Goal: Transaction & Acquisition: Purchase product/service

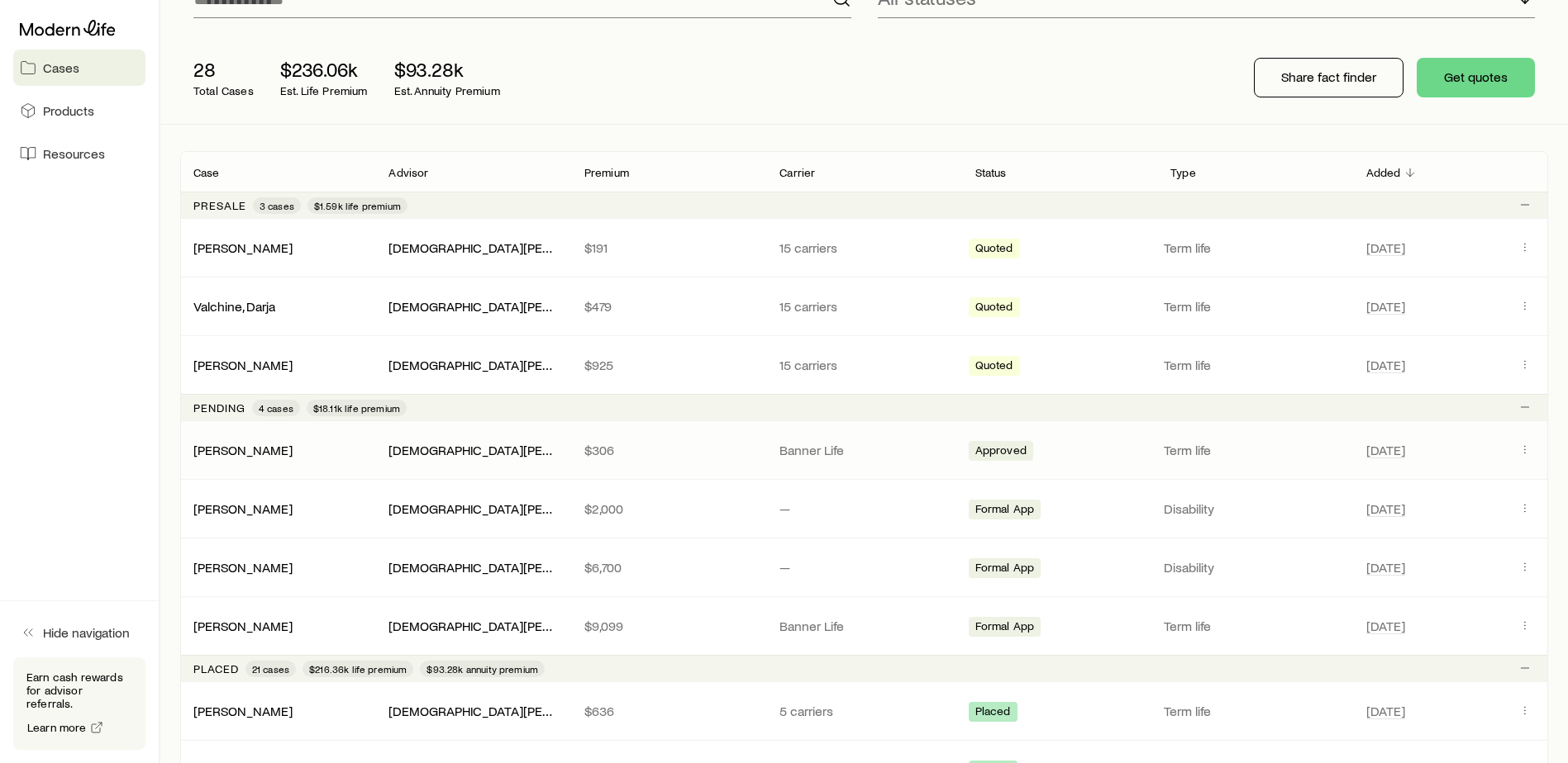
scroll to position [165, 0]
click at [1526, 449] on icon "Client cases" at bounding box center [1525, 448] width 13 height 13
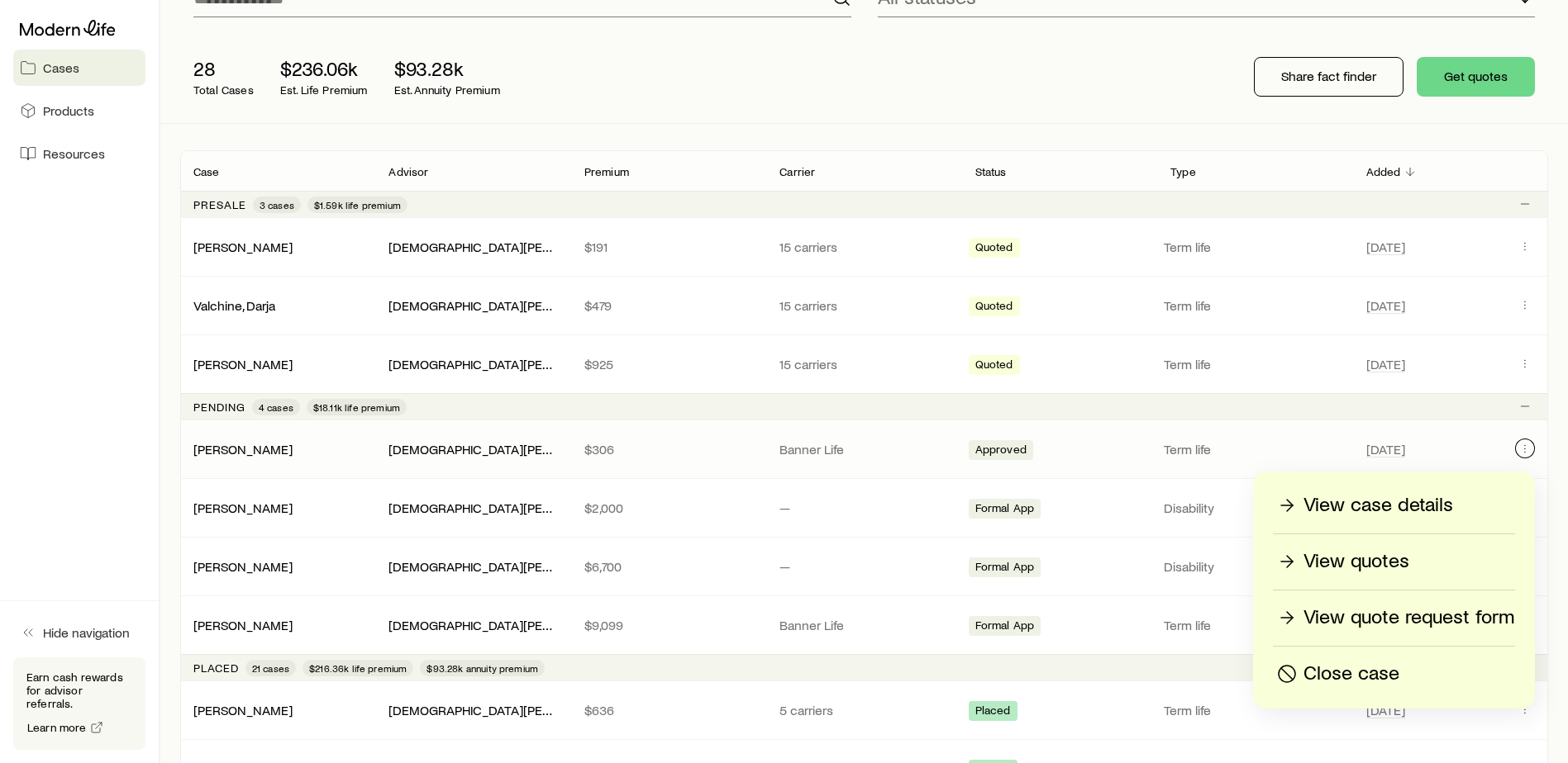
click at [1520, 453] on icon "Client cases" at bounding box center [1525, 448] width 13 height 13
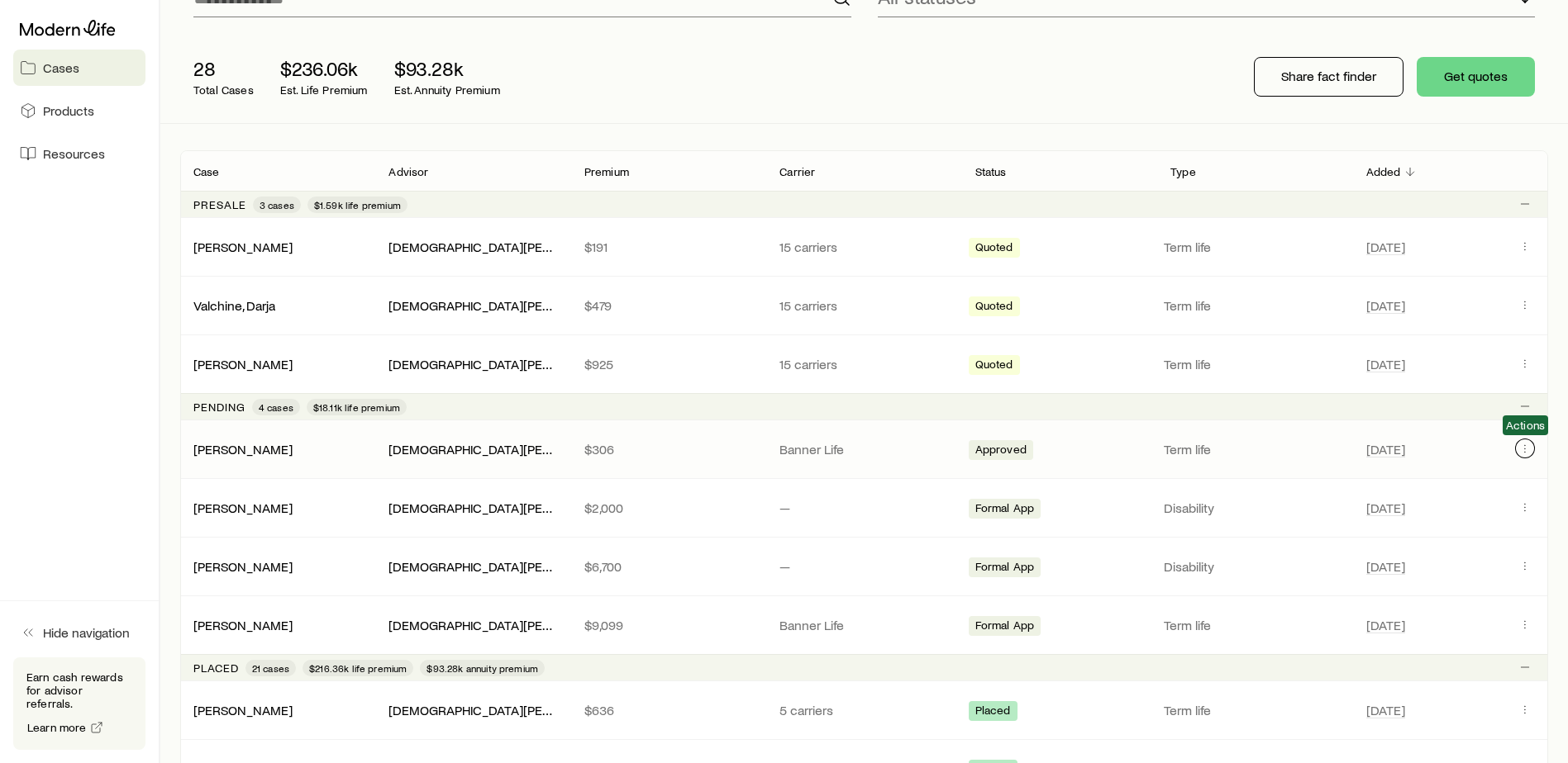
click at [1520, 453] on icon "Client cases" at bounding box center [1525, 448] width 13 height 13
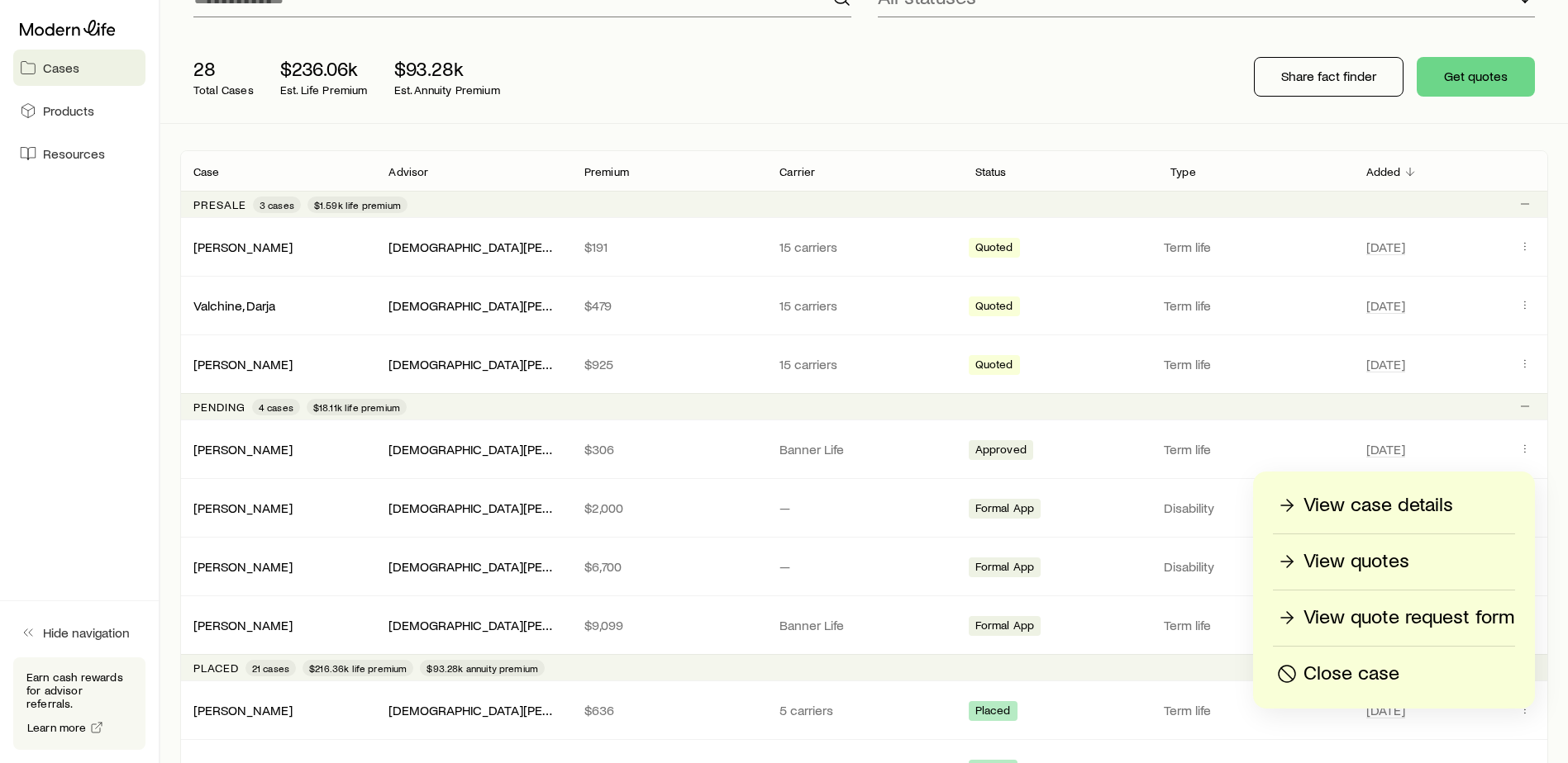
click at [1377, 568] on p "View quotes" at bounding box center [1356, 561] width 106 height 26
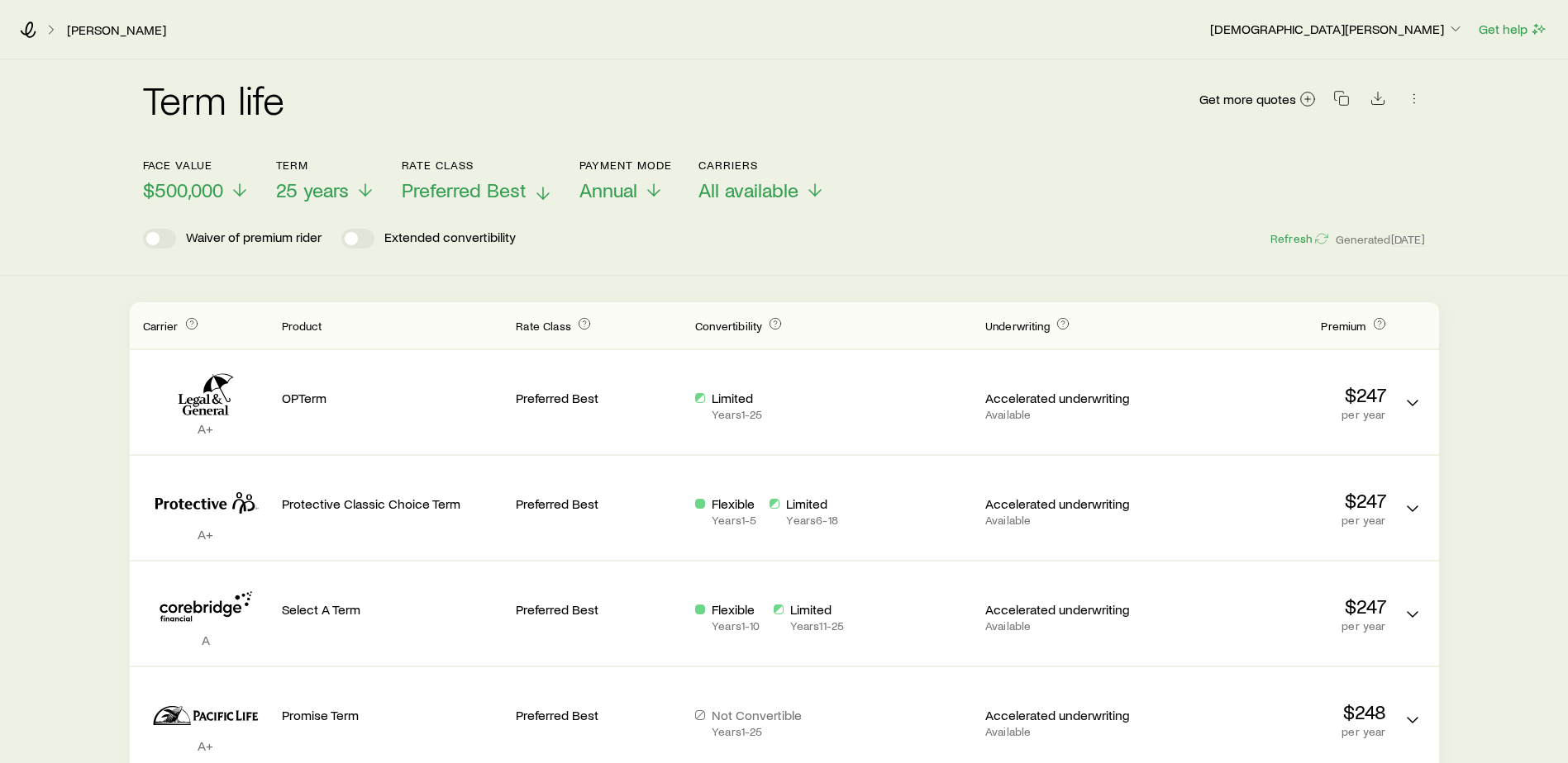
click at [460, 200] on span "Preferred Best" at bounding box center [464, 190] width 125 height 23
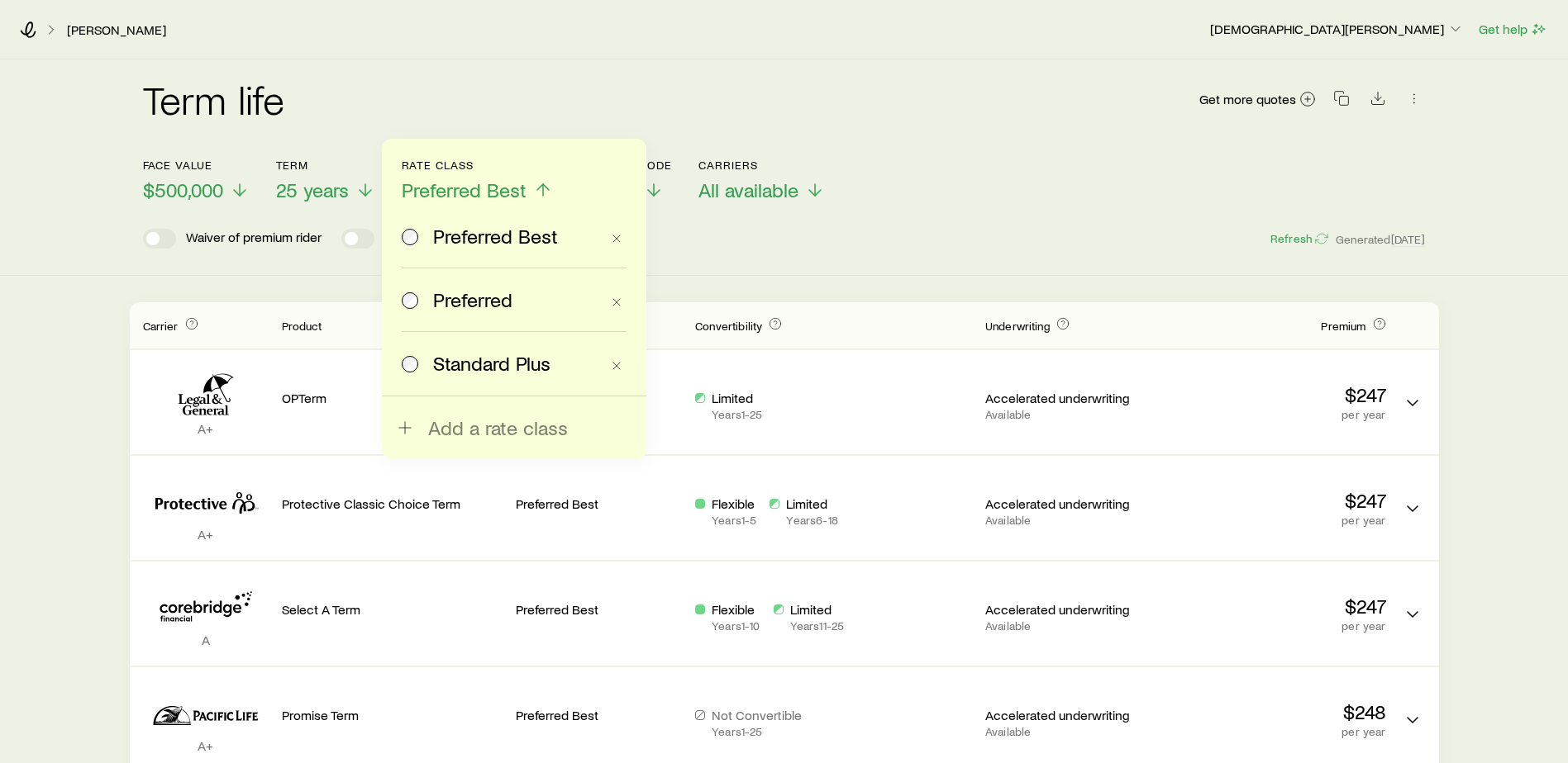
click at [466, 302] on span "Preferred" at bounding box center [473, 300] width 79 height 23
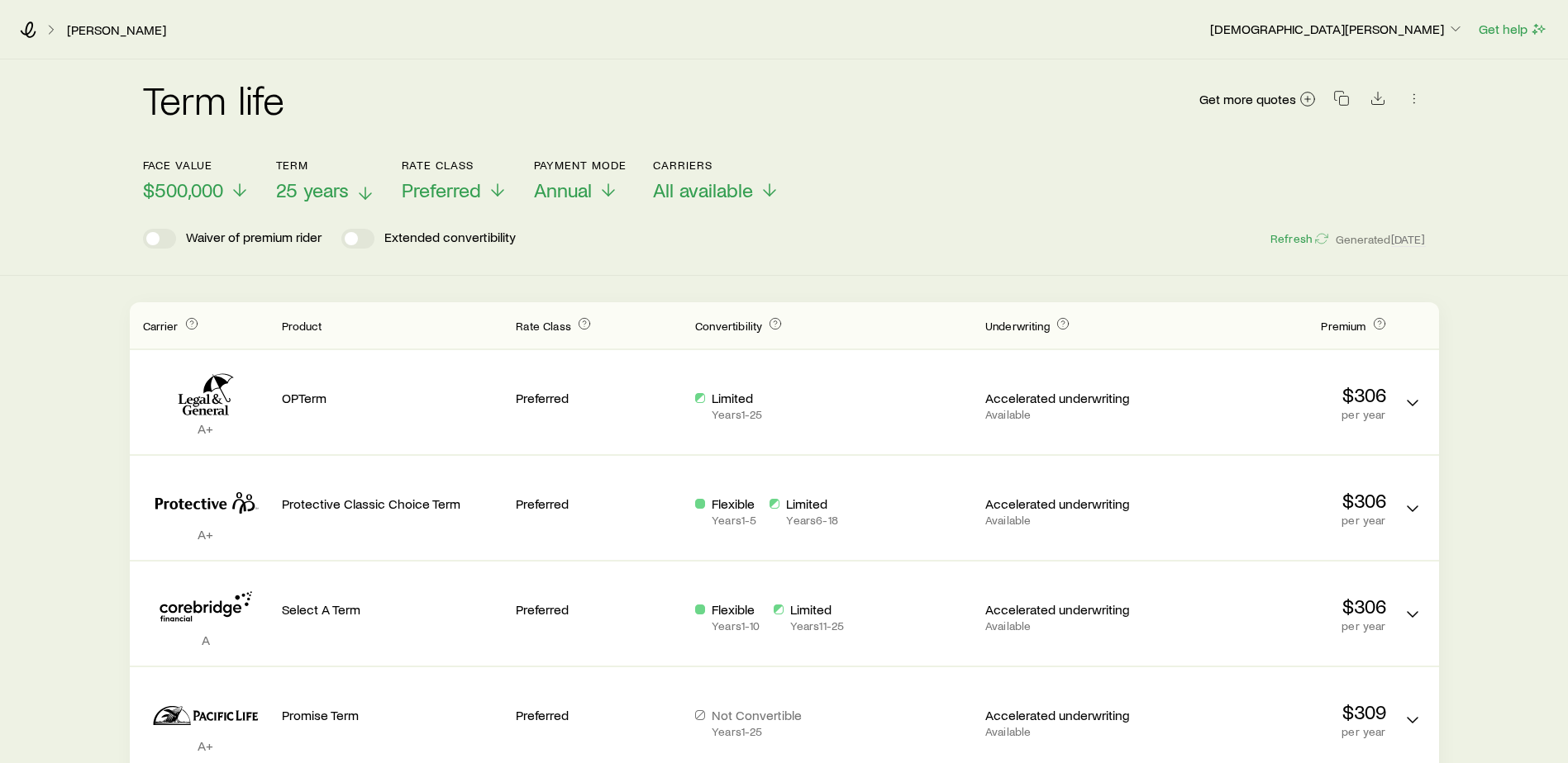
click at [306, 180] on span "25 years" at bounding box center [312, 190] width 73 height 23
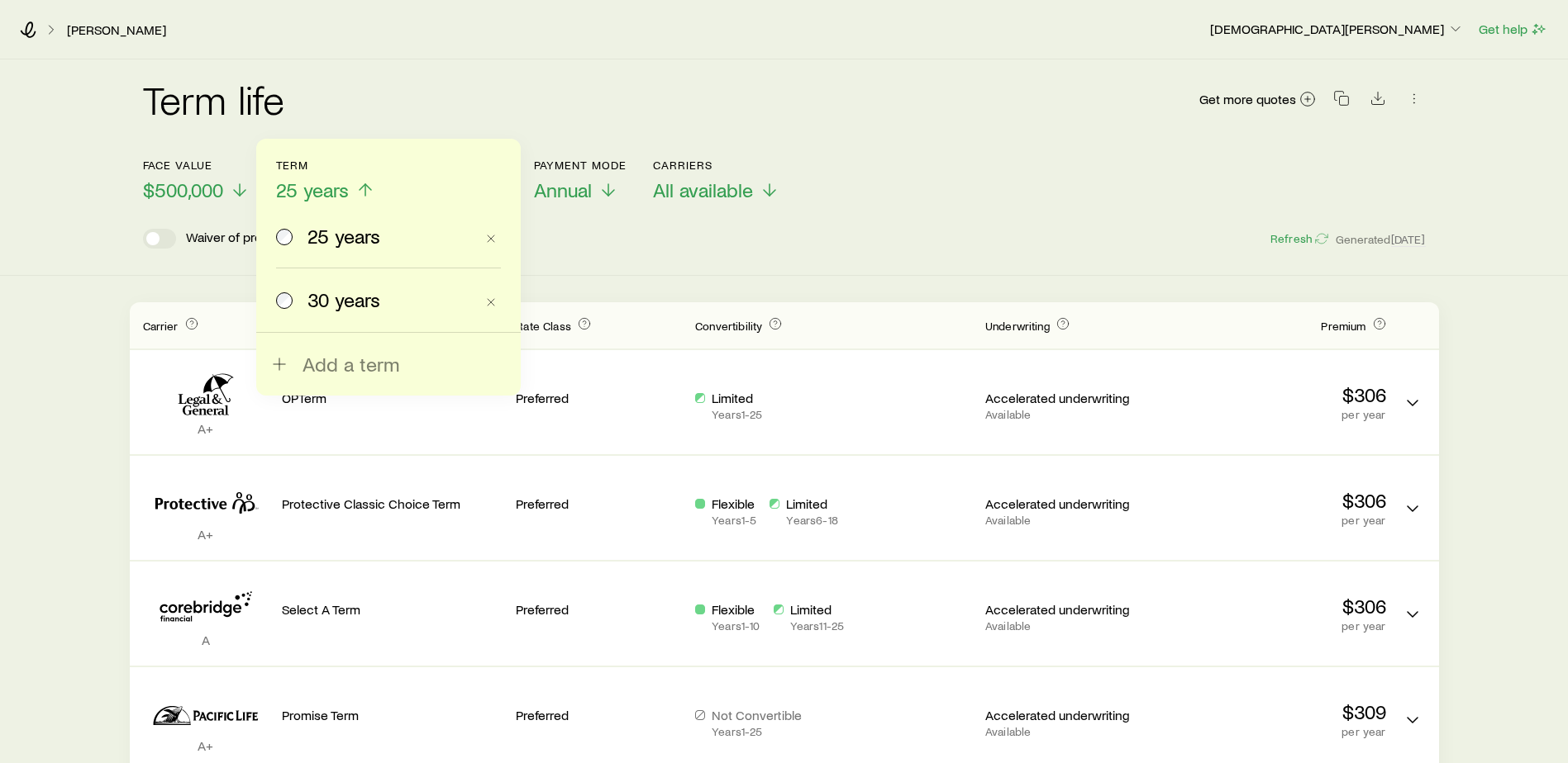
click at [306, 180] on span "25 years" at bounding box center [312, 190] width 73 height 23
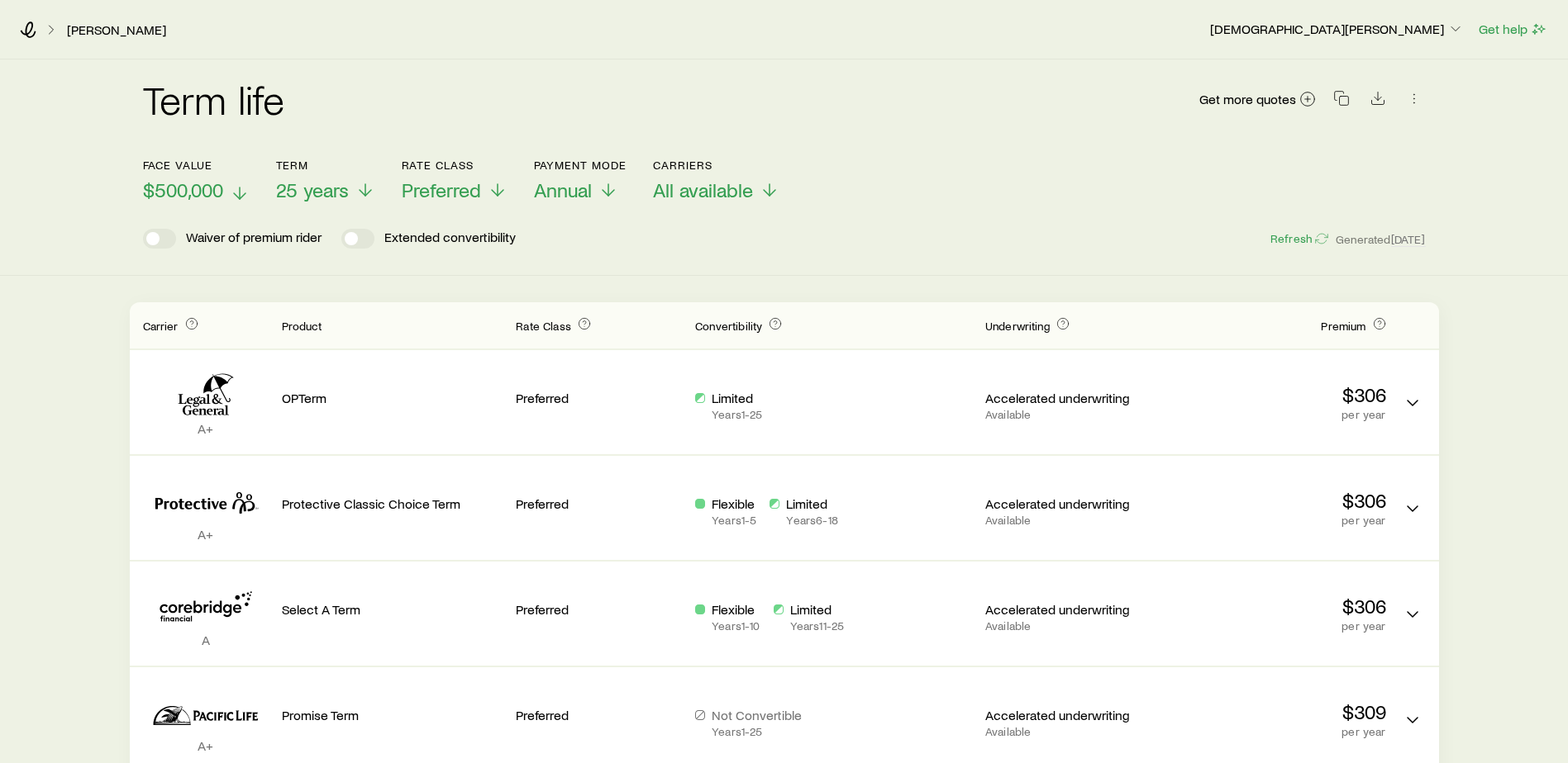
click at [197, 188] on span "$500,000" at bounding box center [183, 190] width 80 height 23
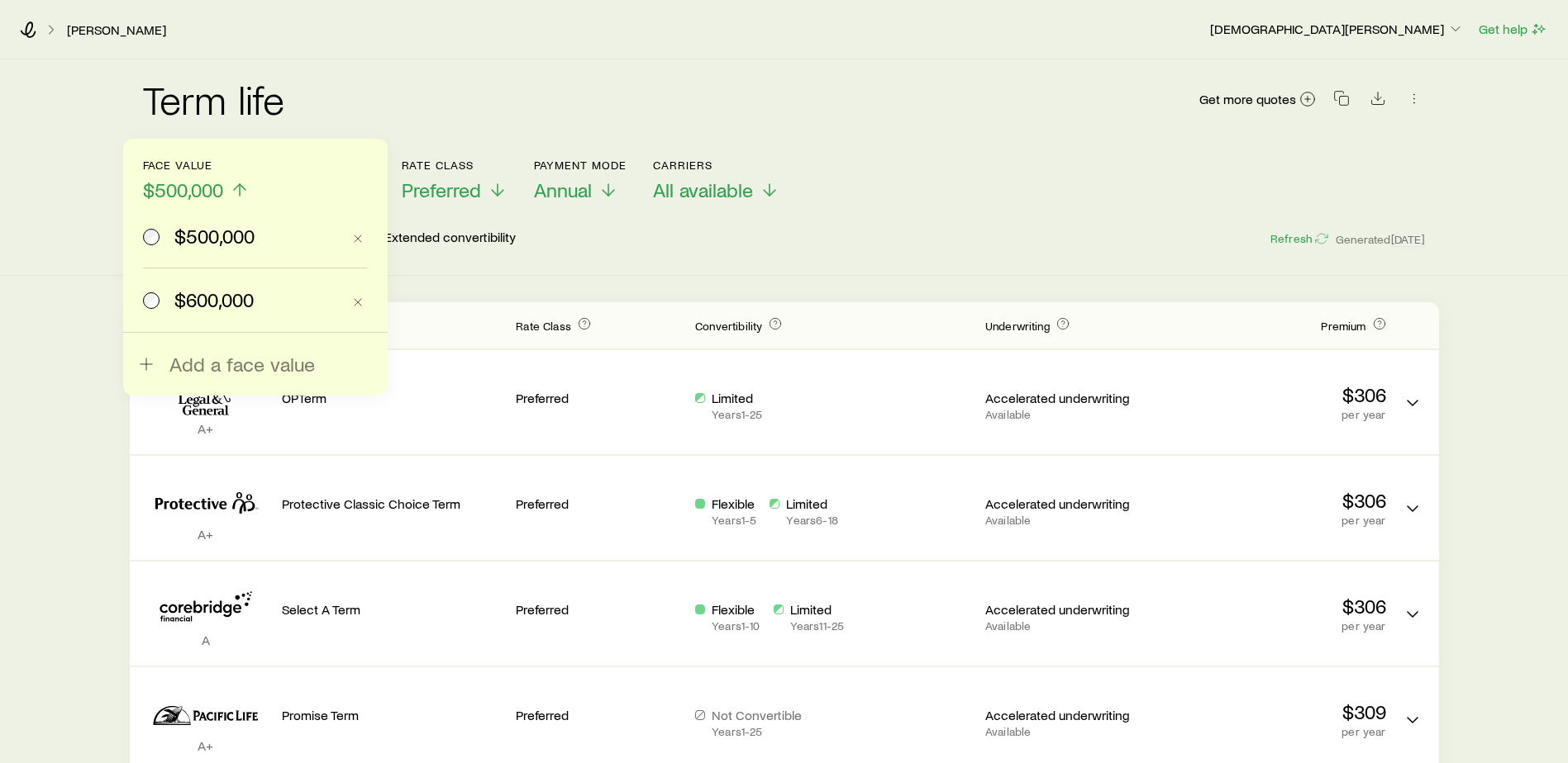
click at [197, 188] on span "$500,000" at bounding box center [183, 190] width 80 height 23
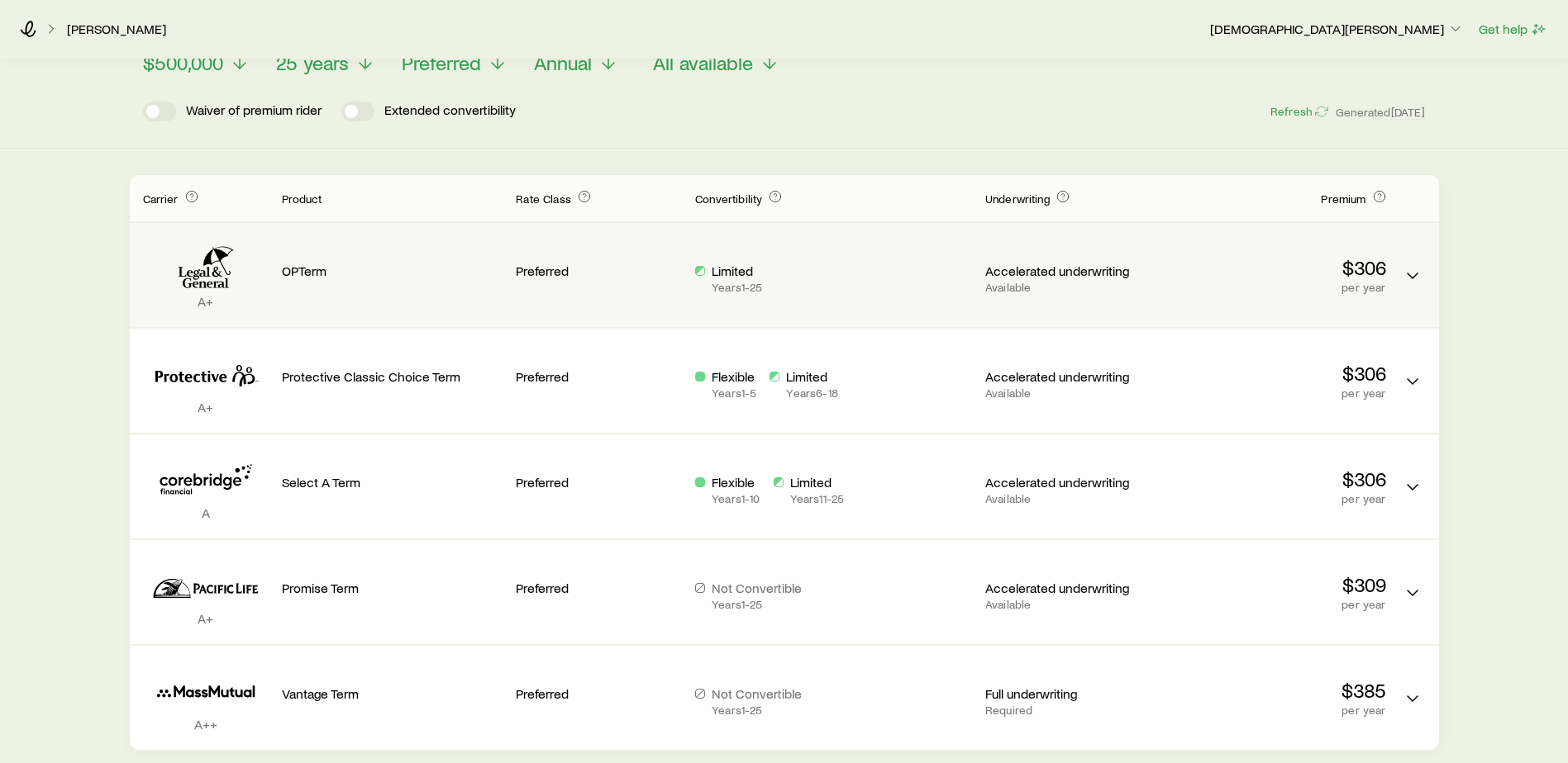
scroll to position [165, 0]
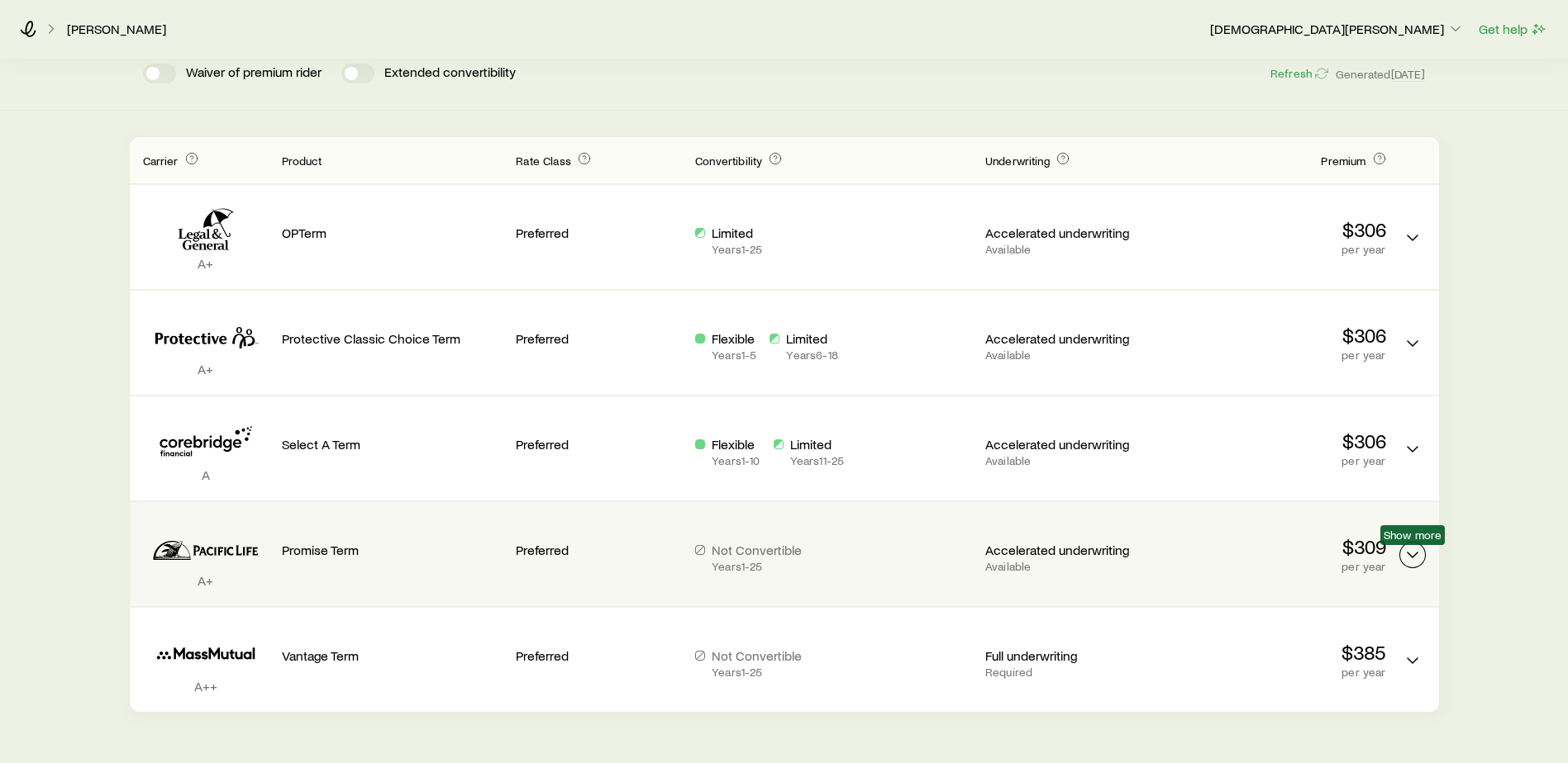
click at [1410, 556] on polyline "Term quotes" at bounding box center [1413, 555] width 10 height 5
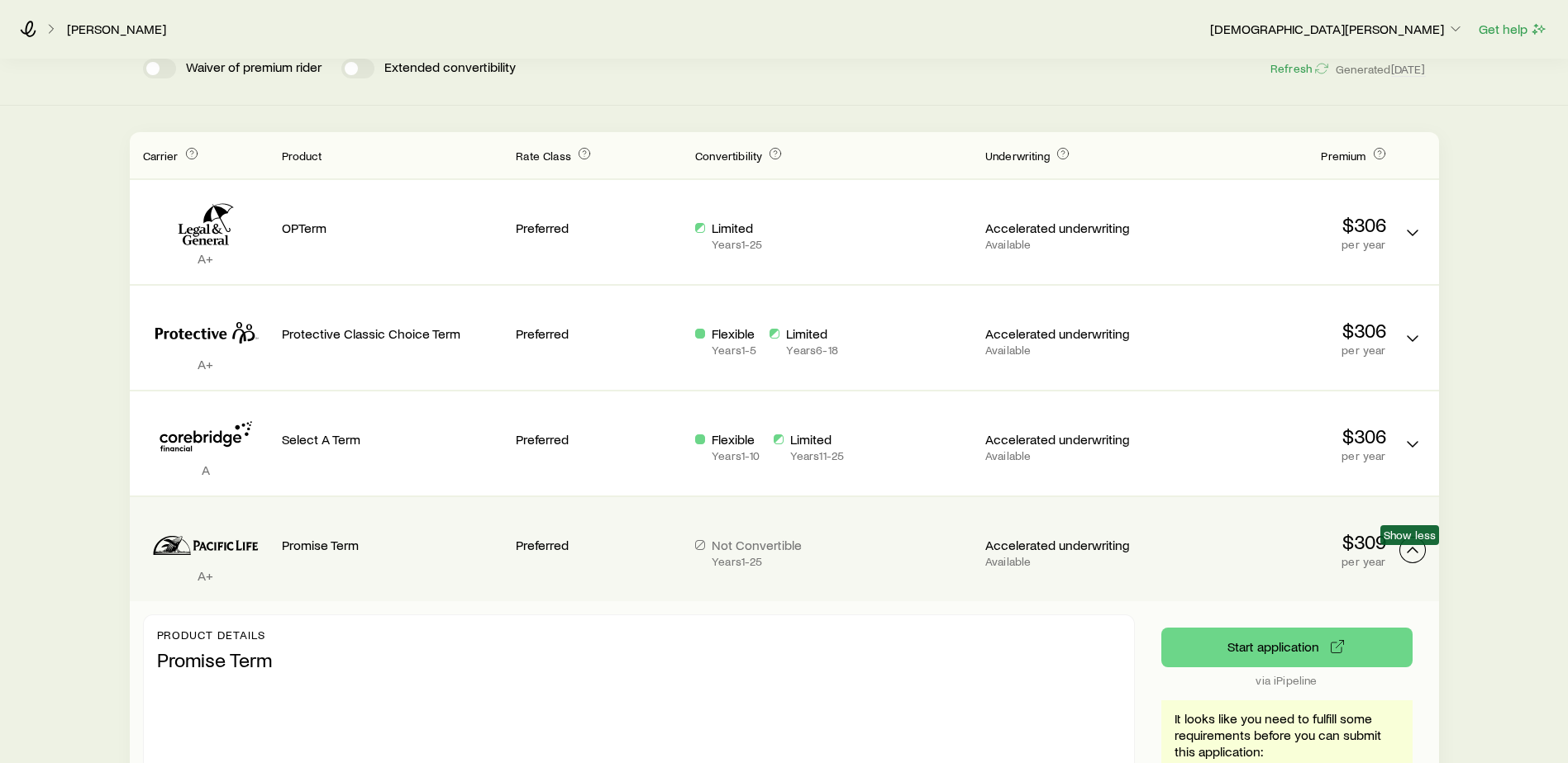
scroll to position [247, 0]
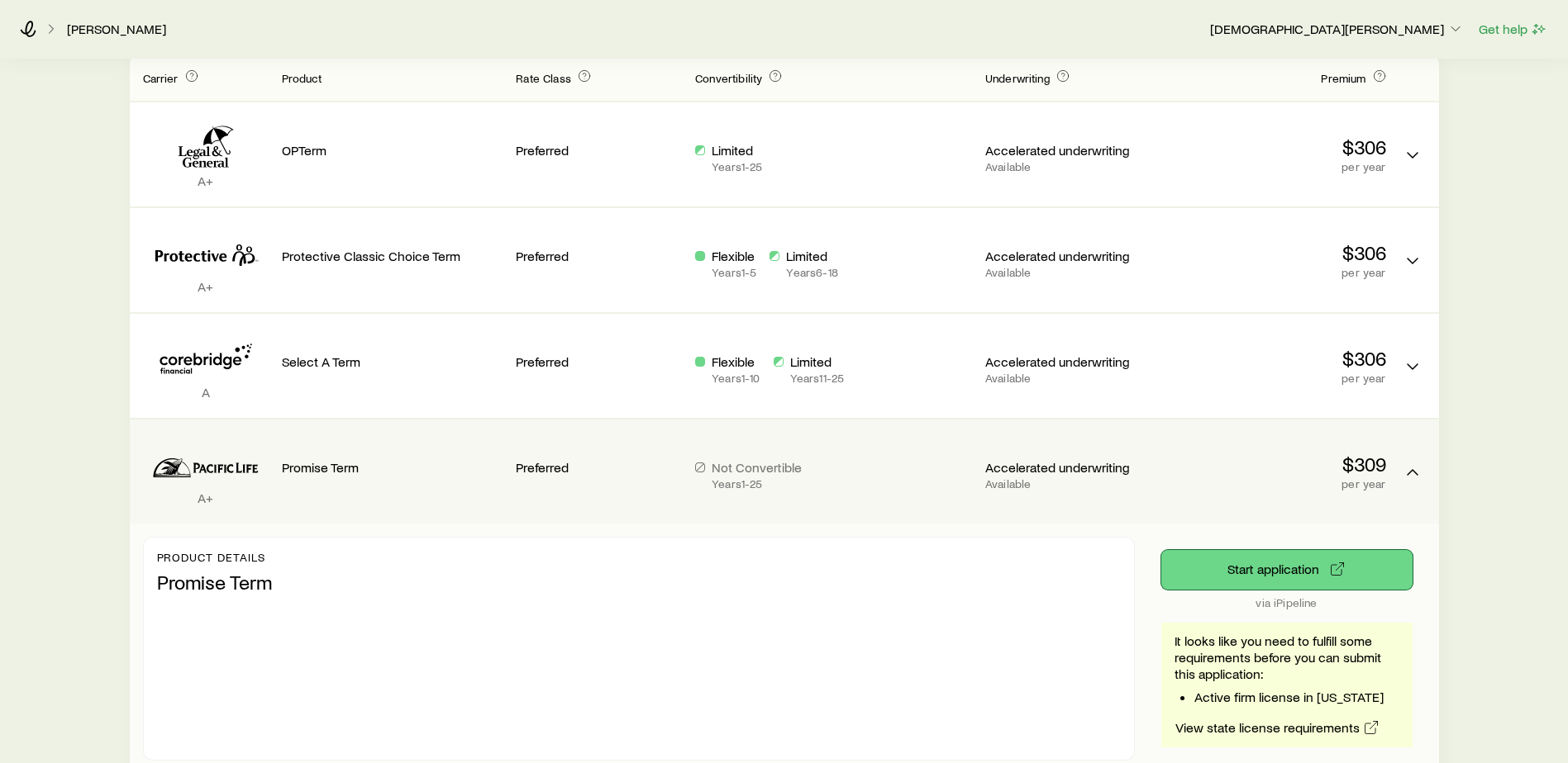
click at [1279, 571] on button "Start application" at bounding box center [1287, 570] width 251 height 39
click at [1268, 568] on button "Start application" at bounding box center [1287, 570] width 251 height 39
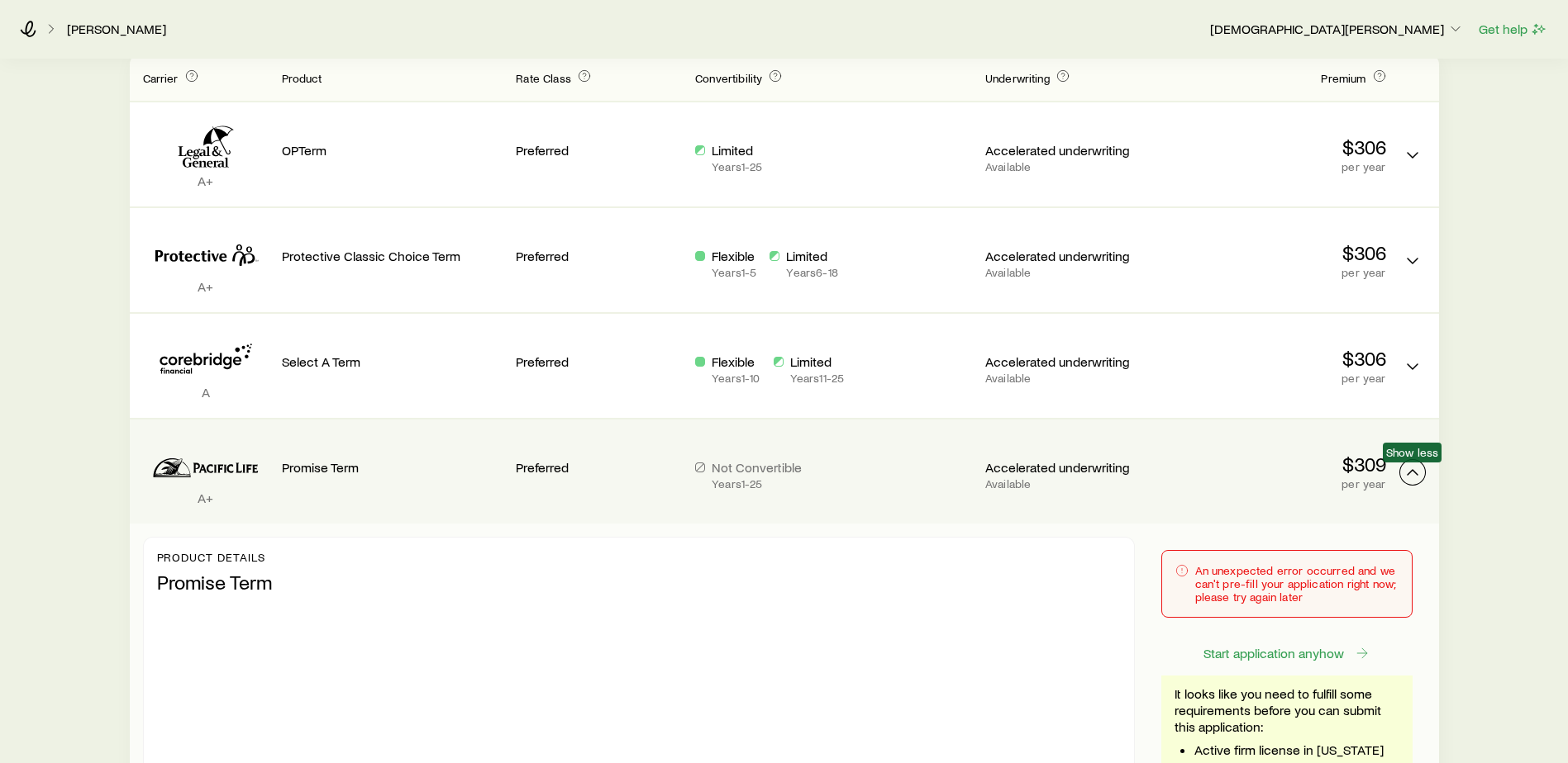
click at [1415, 477] on icon "Term quotes" at bounding box center [1412, 472] width 20 height 20
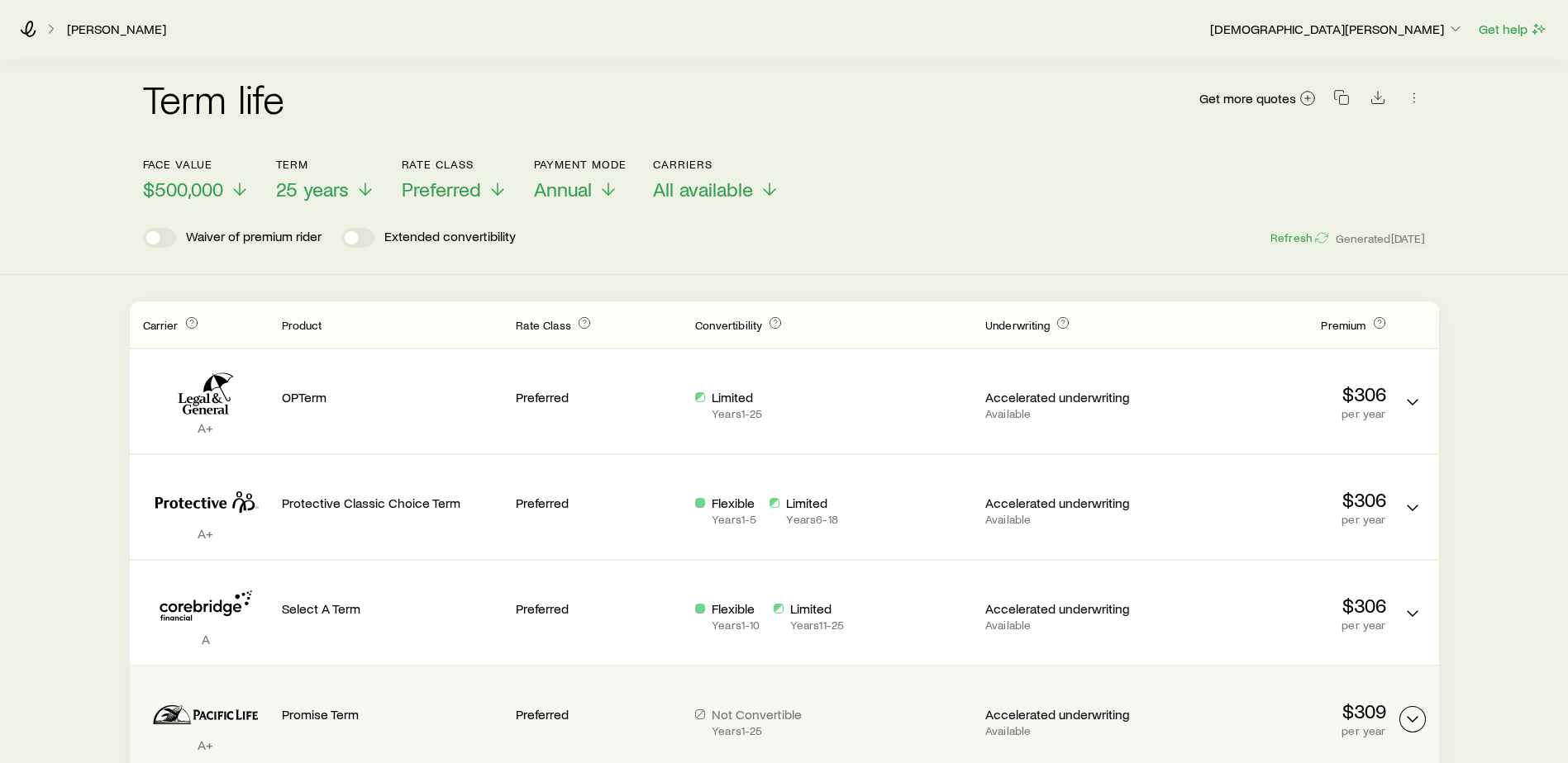
scroll to position [0, 0]
